Goal: Task Accomplishment & Management: Use online tool/utility

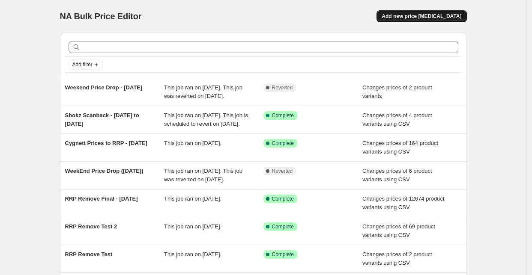
click at [413, 18] on span "Add new price [MEDICAL_DATA]" at bounding box center [421, 16] width 80 height 7
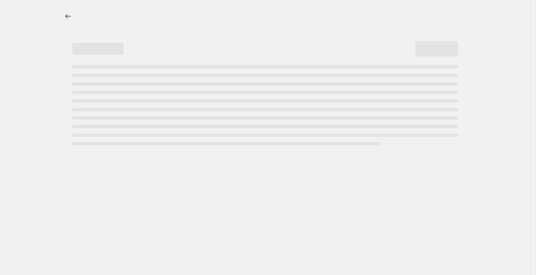
select select "percentage"
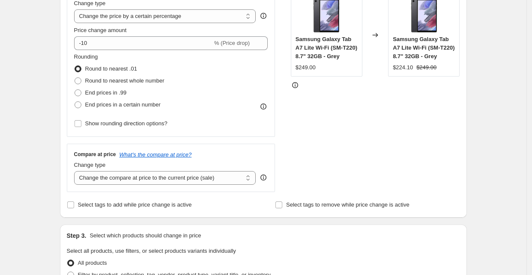
scroll to position [95, 0]
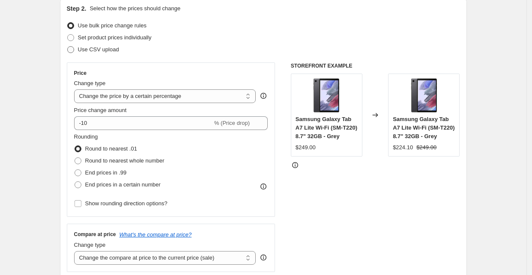
click at [90, 50] on span "Use CSV upload" at bounding box center [98, 49] width 41 height 6
click at [68, 47] on input "Use CSV upload" at bounding box center [67, 46] width 0 height 0
radio input "true"
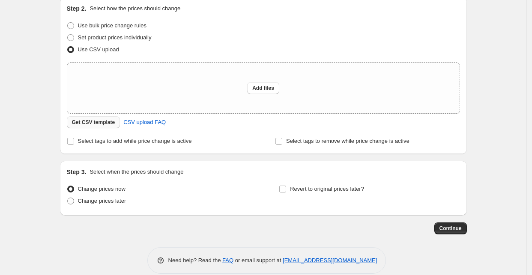
click at [90, 120] on span "Get CSV template" at bounding box center [93, 122] width 43 height 7
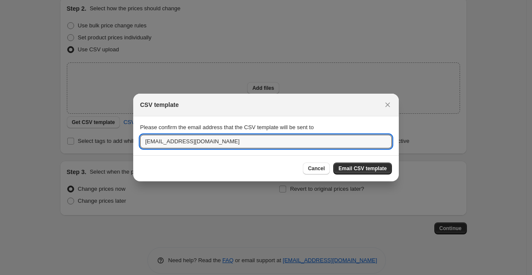
drag, startPoint x: 163, startPoint y: 142, endPoint x: 100, endPoint y: 131, distance: 64.3
type input "aman.dhaliya@horizonstore.com.au"
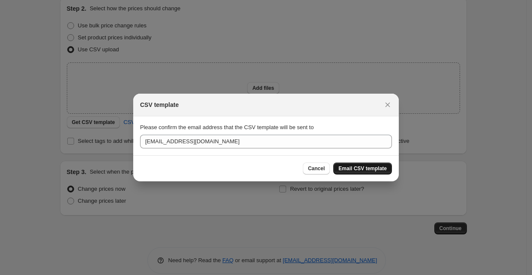
click at [351, 172] on button "Email CSV template" at bounding box center [362, 169] width 59 height 12
